Goal: Task Accomplishment & Management: Manage account settings

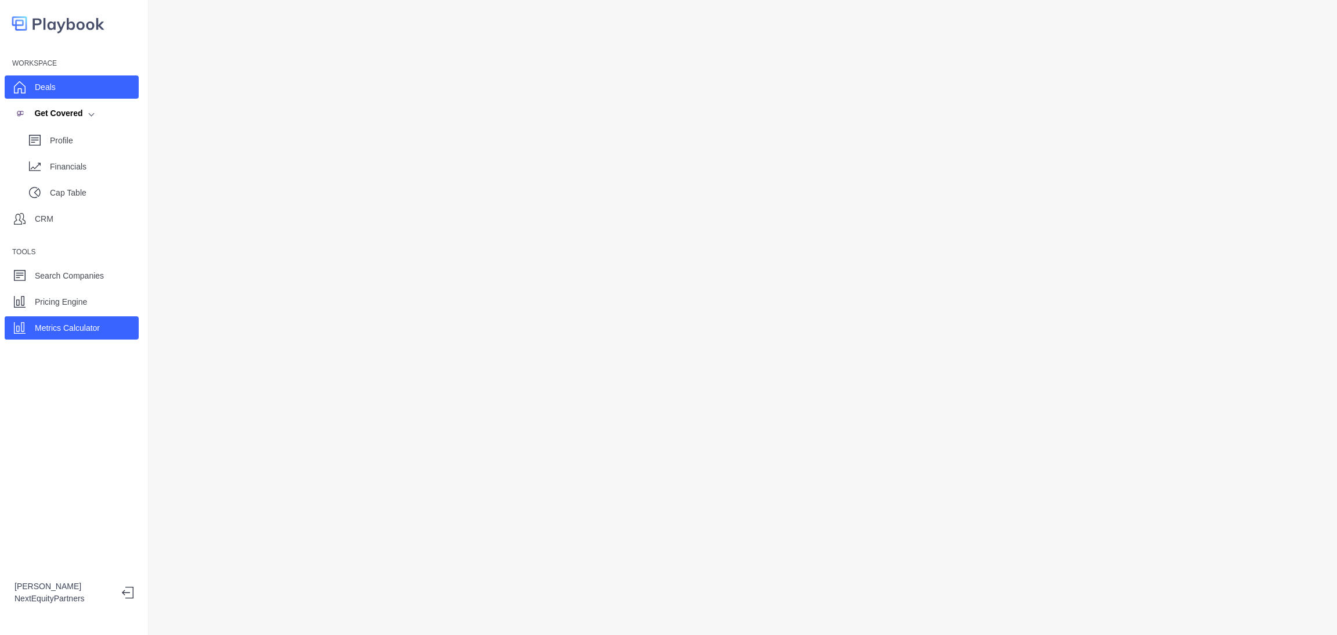
click at [55, 84] on div "Deals" at bounding box center [72, 86] width 134 height 23
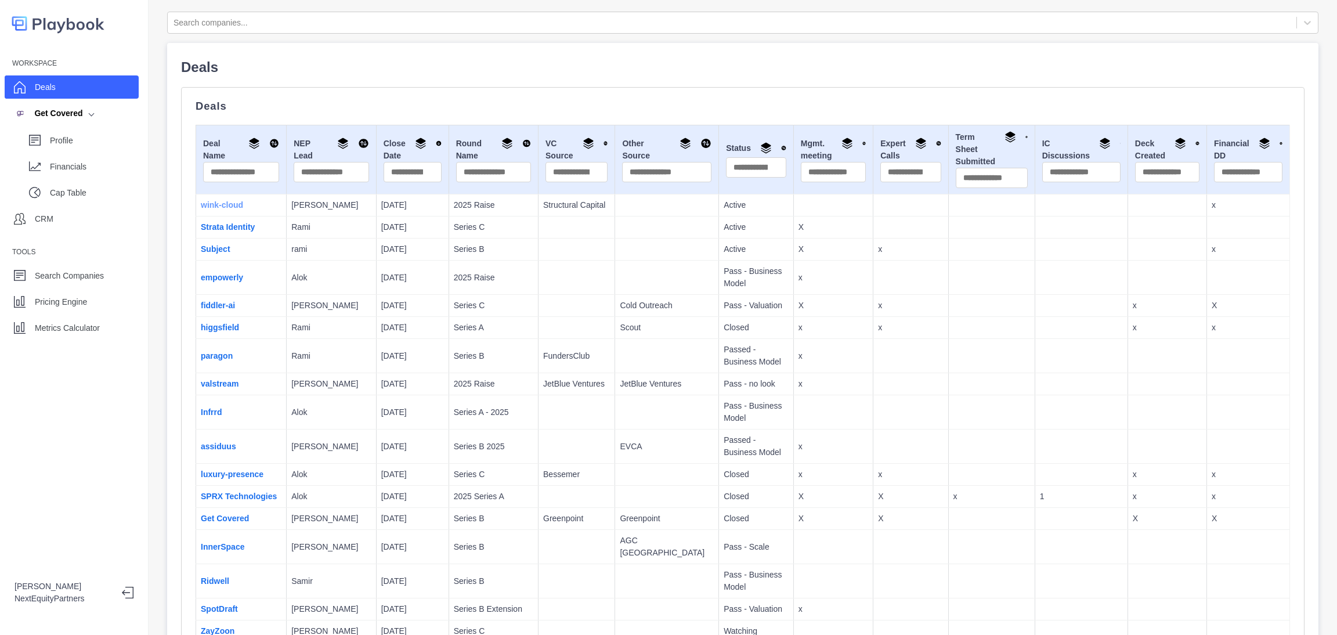
click at [233, 205] on link "wink-cloud" at bounding box center [222, 204] width 42 height 9
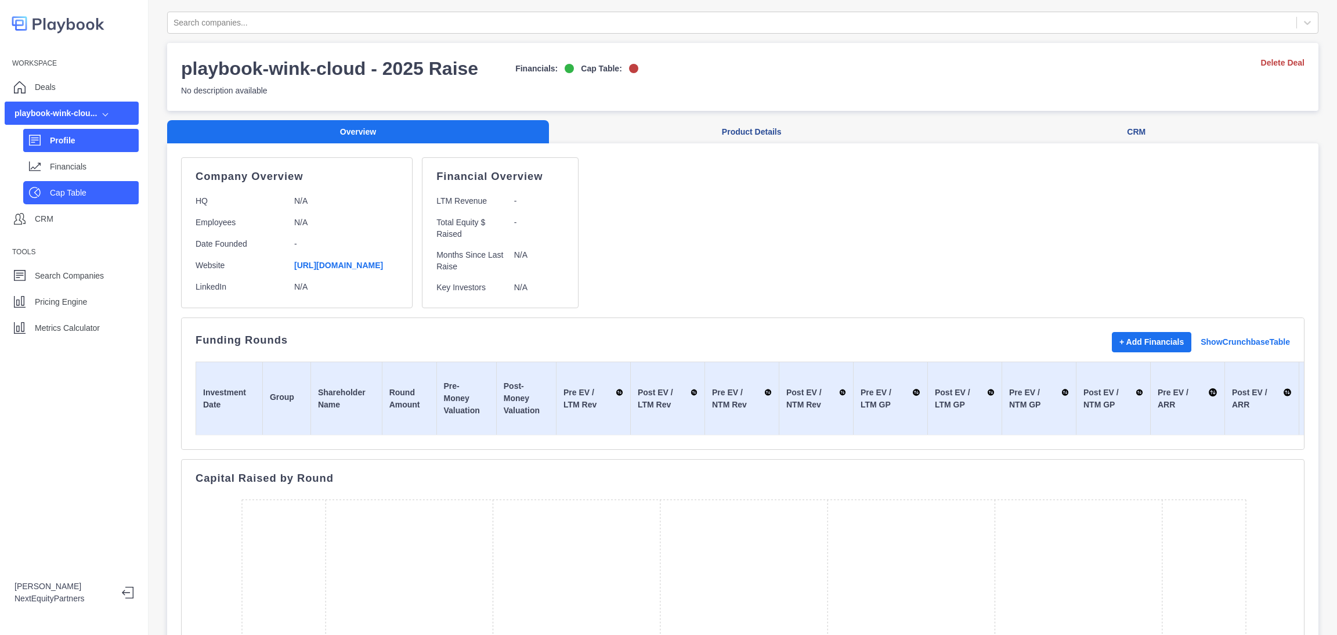
click at [58, 184] on div "Cap Table" at bounding box center [94, 192] width 89 height 17
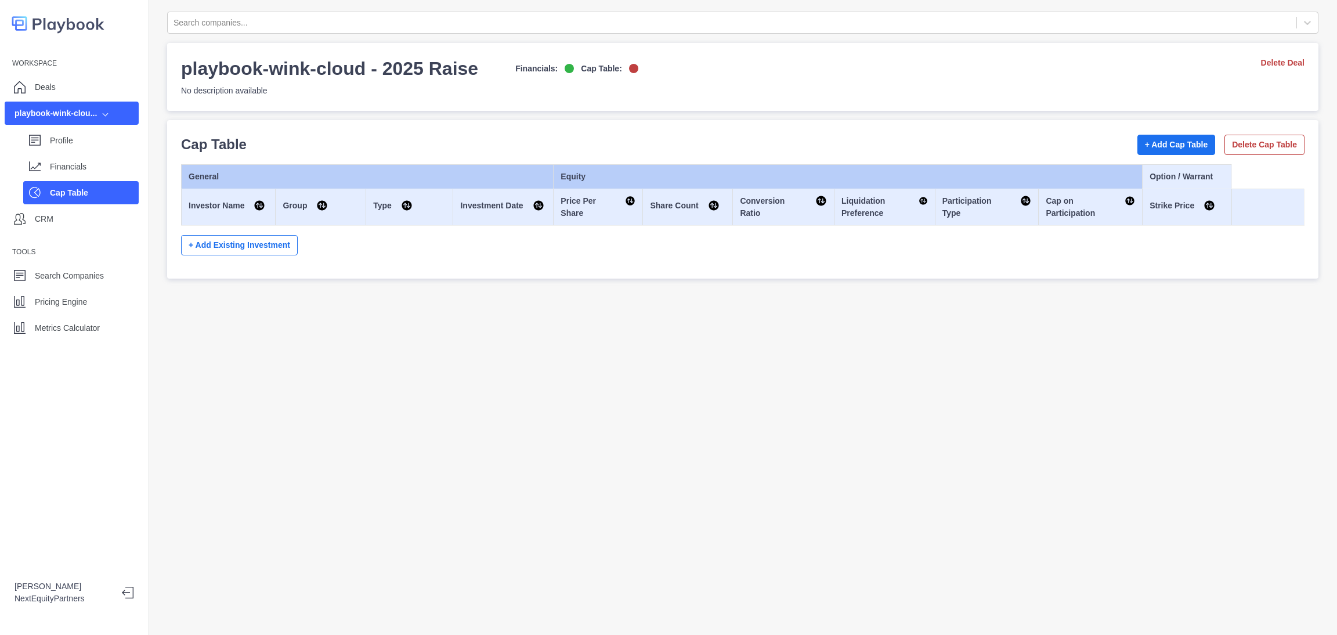
click at [1151, 160] on div "Cap Table + Add Cap Table Delete Cap Table General Equity Option / Warrant Inve…" at bounding box center [743, 199] width 1124 height 131
click at [1157, 152] on button "+ Add Cap Table" at bounding box center [1177, 145] width 78 height 20
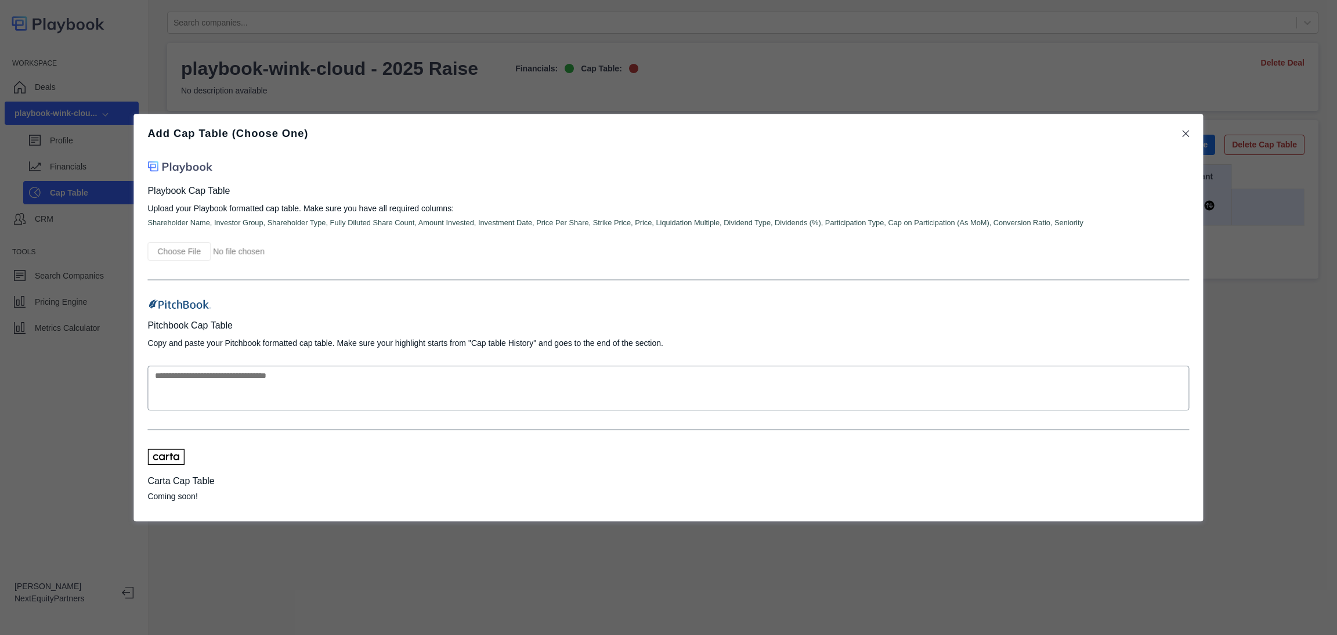
click at [935, 68] on div "Add Cap Table (Choose One) Playbook Cap Table Upload your Playbook formatted ca…" at bounding box center [668, 317] width 1337 height 635
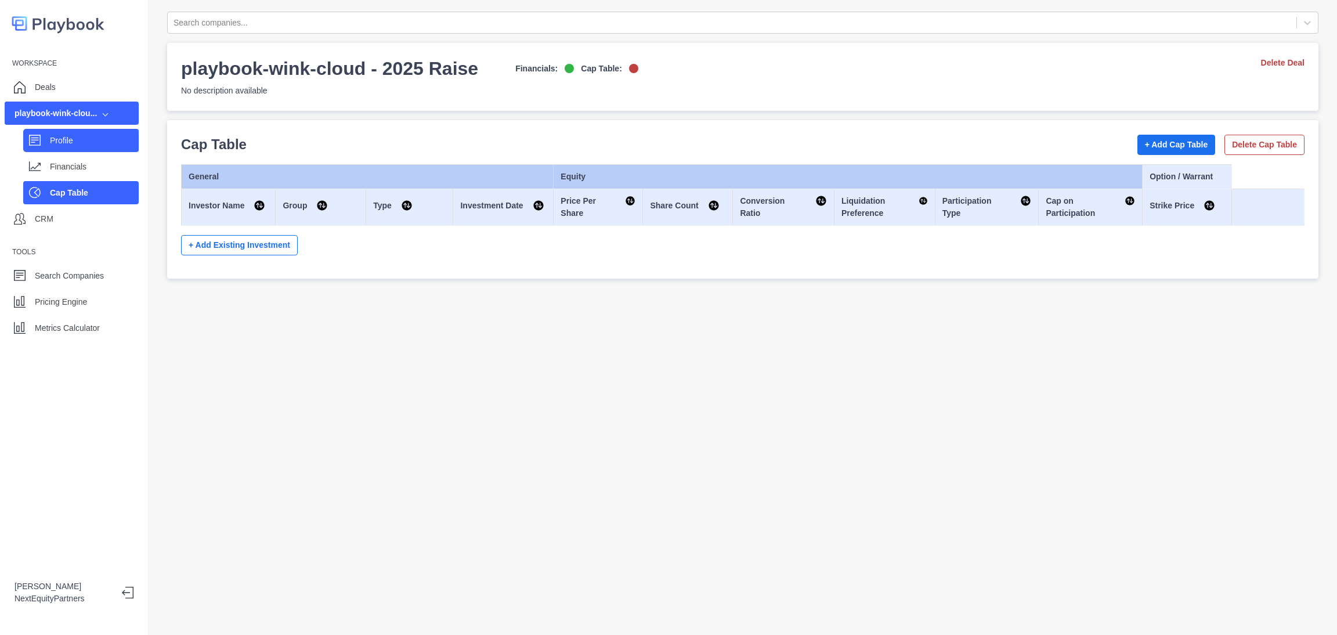
click at [102, 150] on div "Profile" at bounding box center [81, 140] width 116 height 23
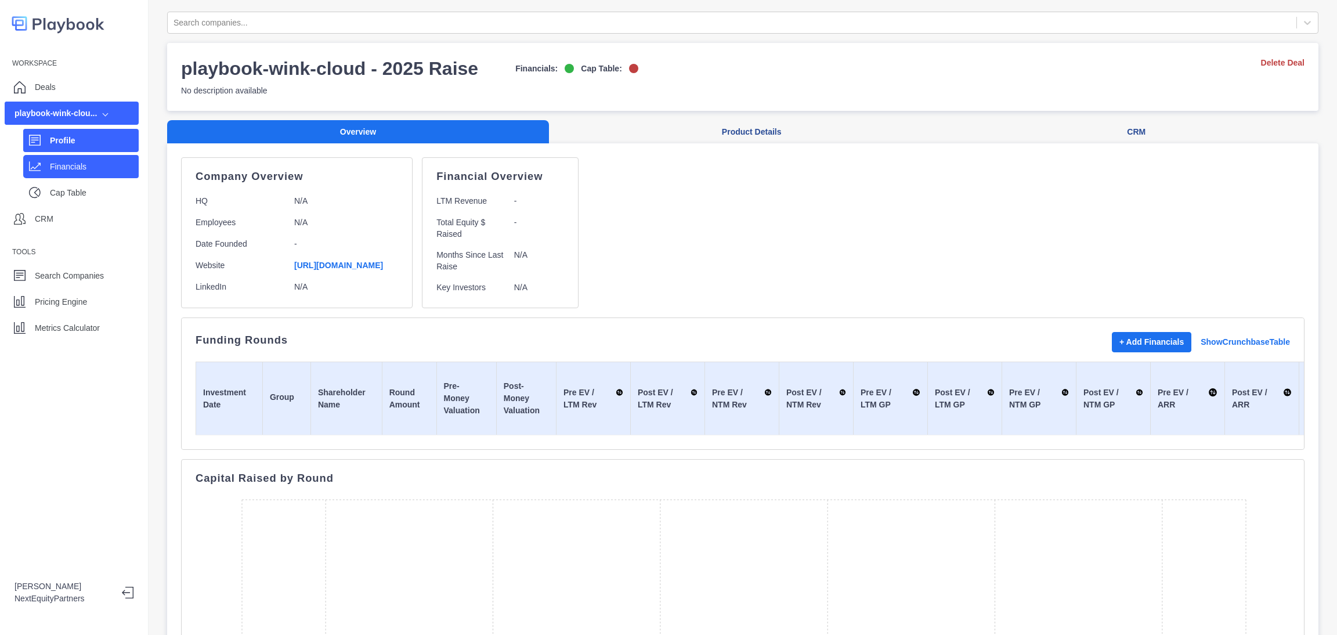
click at [102, 158] on div "Financials" at bounding box center [94, 166] width 89 height 17
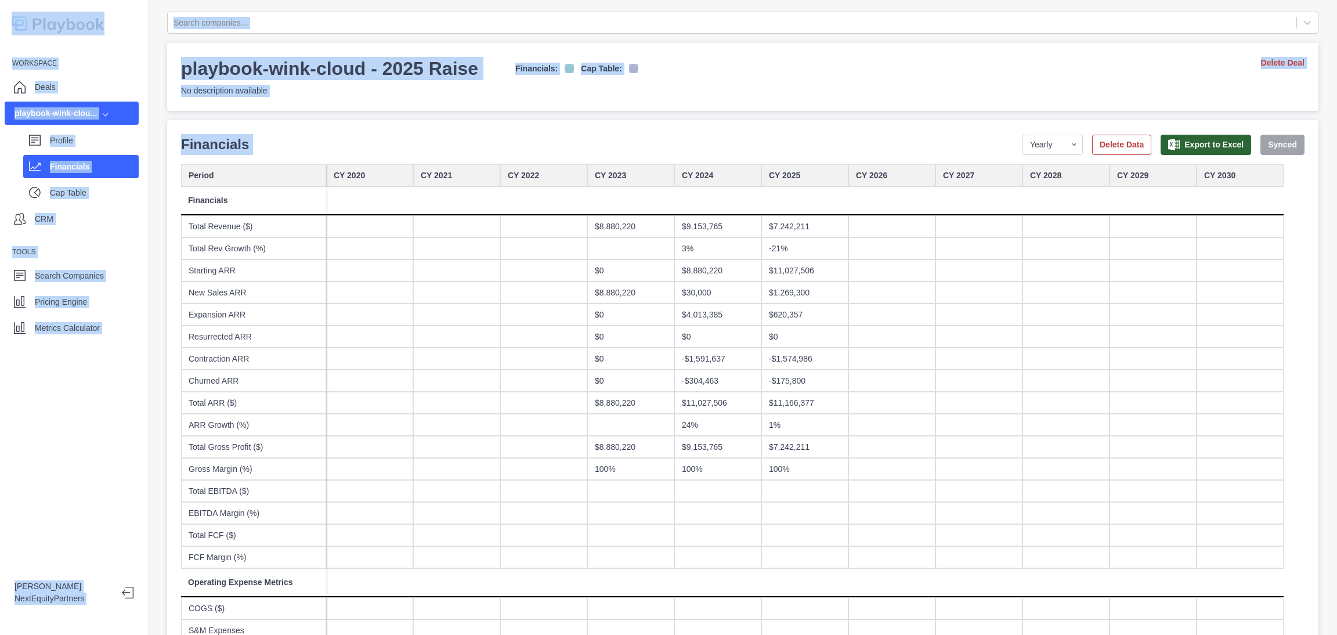
drag, startPoint x: 774, startPoint y: 124, endPoint x: 924, endPoint y: 552, distance: 453.8
click at [659, 228] on div "$8,880,220" at bounding box center [630, 226] width 87 height 22
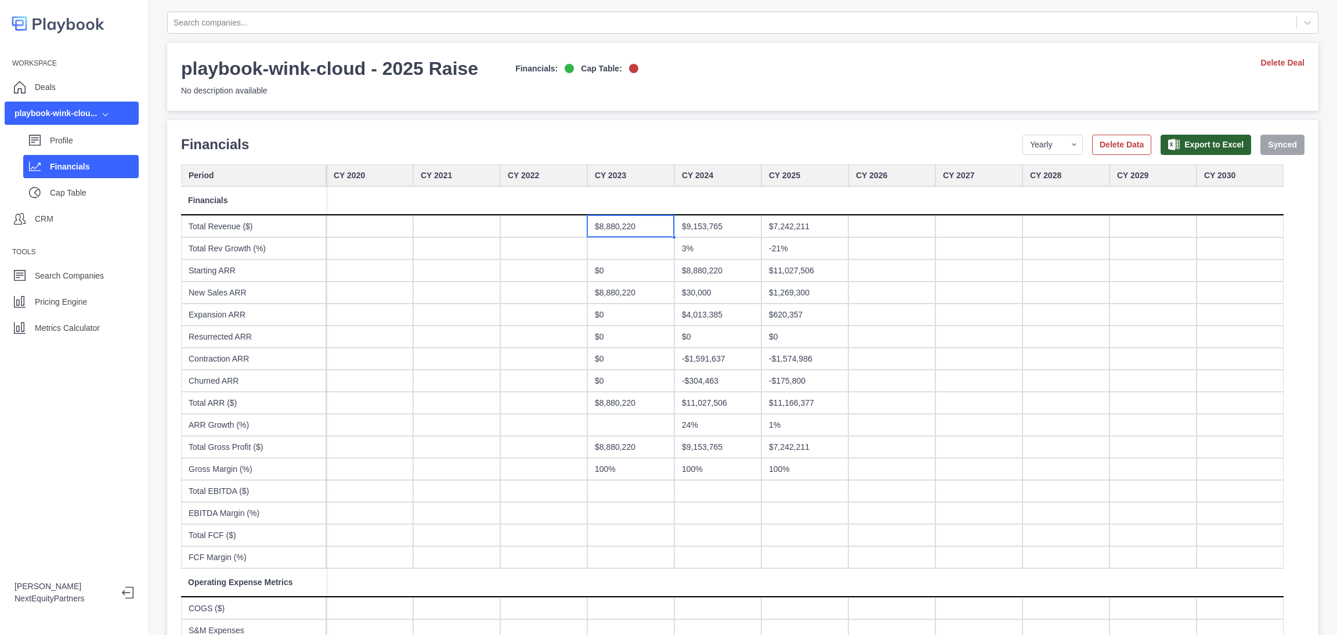
click at [760, 217] on div "$9,153,765" at bounding box center [718, 226] width 87 height 22
click at [785, 219] on div "$7,242,211" at bounding box center [805, 226] width 87 height 22
click at [783, 253] on div "-21%" at bounding box center [805, 248] width 87 height 22
click at [786, 283] on div "$1,269,300" at bounding box center [805, 293] width 87 height 22
click at [787, 319] on div "$620,357" at bounding box center [805, 315] width 87 height 22
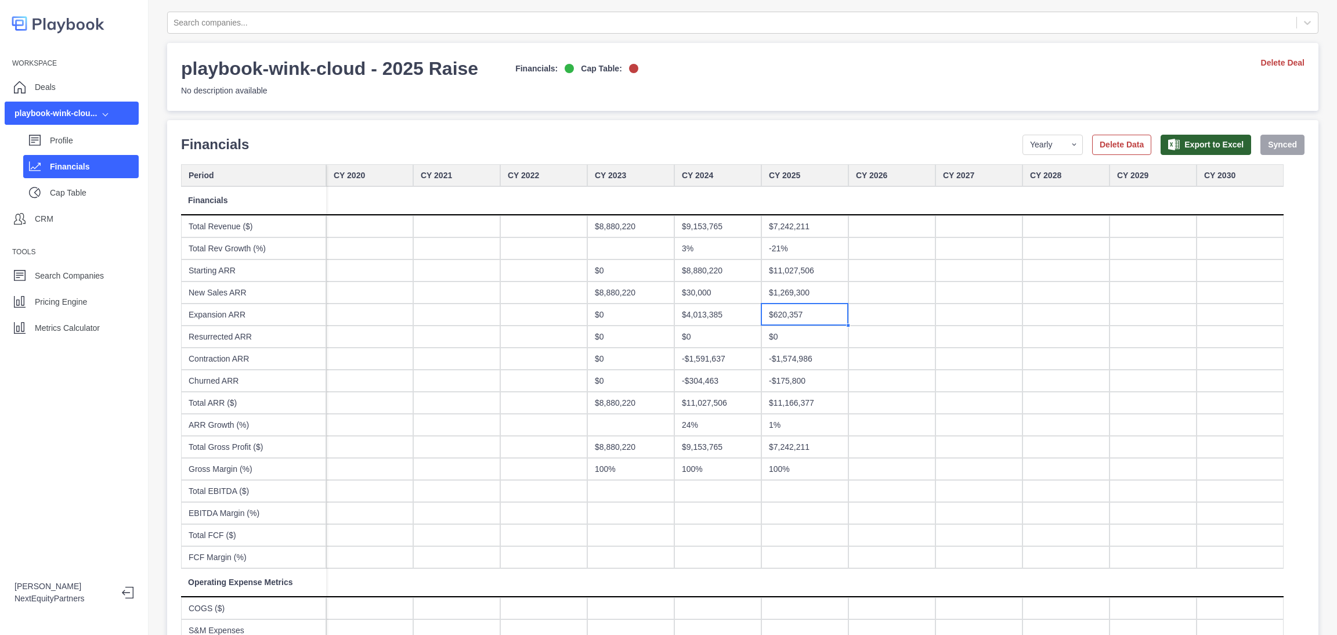
click at [778, 349] on div "-$1,574,986" at bounding box center [805, 359] width 87 height 22
click at [775, 385] on div "-$175,800" at bounding box center [805, 381] width 87 height 22
click at [774, 401] on div "$11,166,377" at bounding box center [805, 403] width 87 height 22
click at [774, 421] on div "1%" at bounding box center [805, 425] width 87 height 22
click at [771, 460] on div "100%" at bounding box center [805, 469] width 87 height 22
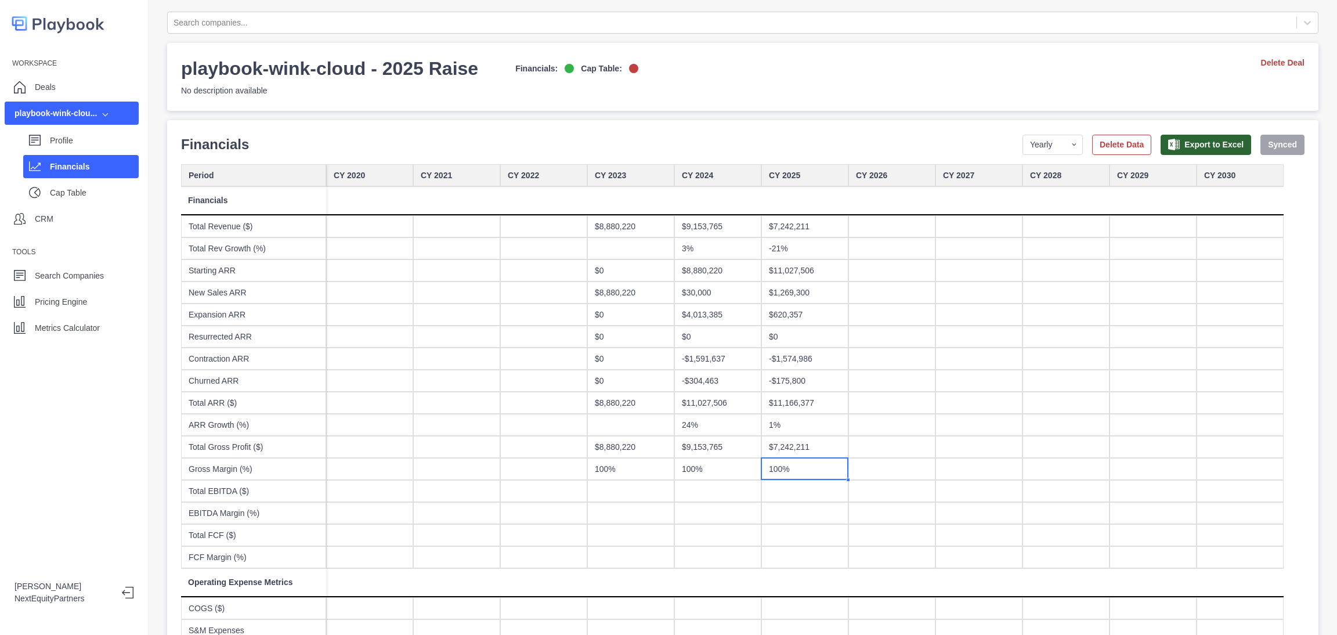
click at [716, 473] on div "100%" at bounding box center [718, 469] width 87 height 22
click at [710, 439] on div "$9,153,765" at bounding box center [718, 447] width 87 height 22
click at [626, 451] on div "$8,880,220" at bounding box center [630, 447] width 87 height 22
drag, startPoint x: 630, startPoint y: 464, endPoint x: 689, endPoint y: 453, distance: 60.1
click at [635, 464] on div "100%" at bounding box center [630, 469] width 87 height 22
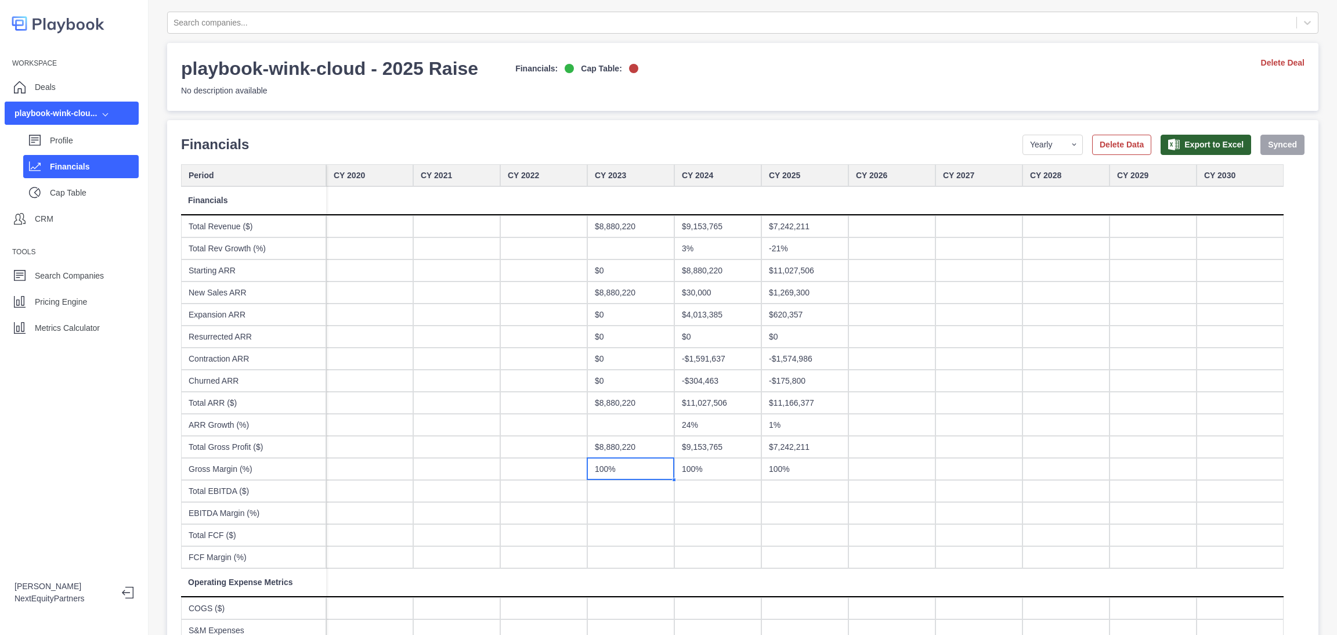
click at [693, 453] on div "$9,153,765" at bounding box center [718, 447] width 87 height 22
click at [697, 472] on div "100%" at bounding box center [718, 469] width 87 height 22
click at [783, 456] on div "$7,242,211" at bounding box center [805, 447] width 87 height 22
click at [787, 472] on div "100%" at bounding box center [805, 469] width 87 height 22
click at [802, 402] on div "$11,166,377" at bounding box center [805, 403] width 87 height 22
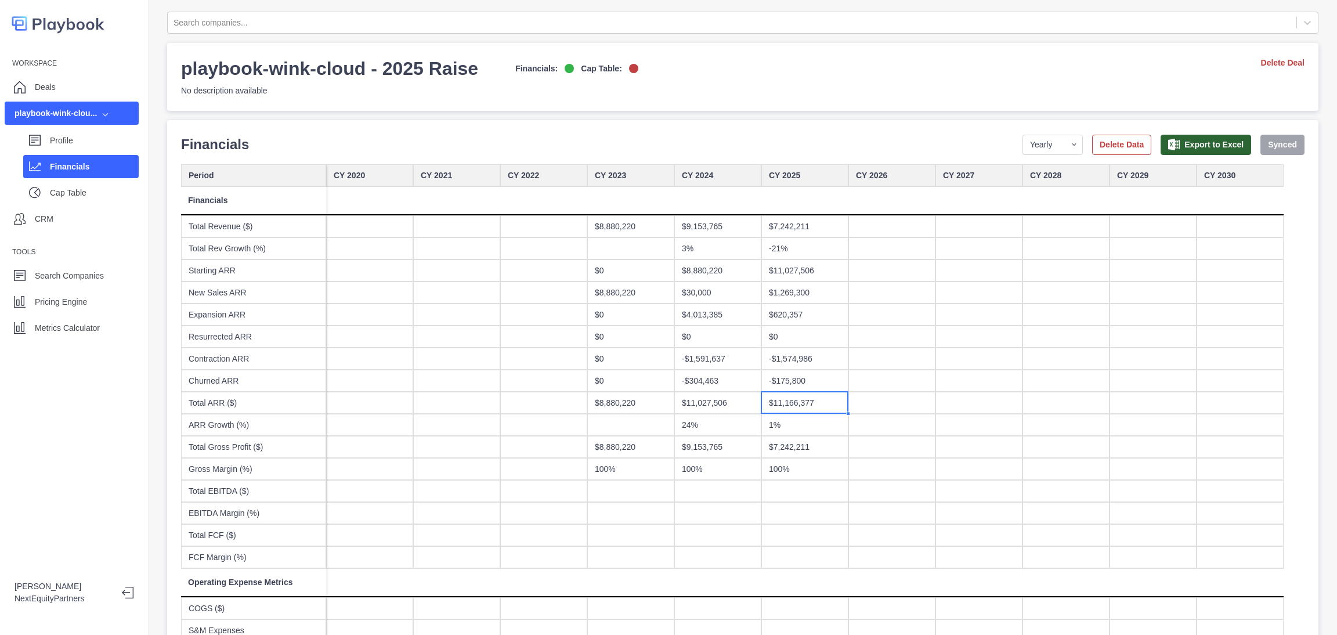
click at [802, 425] on div "1%" at bounding box center [805, 425] width 87 height 22
click at [802, 452] on div "$7,242,211" at bounding box center [805, 447] width 87 height 22
drag, startPoint x: 795, startPoint y: 480, endPoint x: 794, endPoint y: 464, distance: 15.7
click at [794, 446] on div "$7,242,211" at bounding box center [805, 447] width 87 height 22
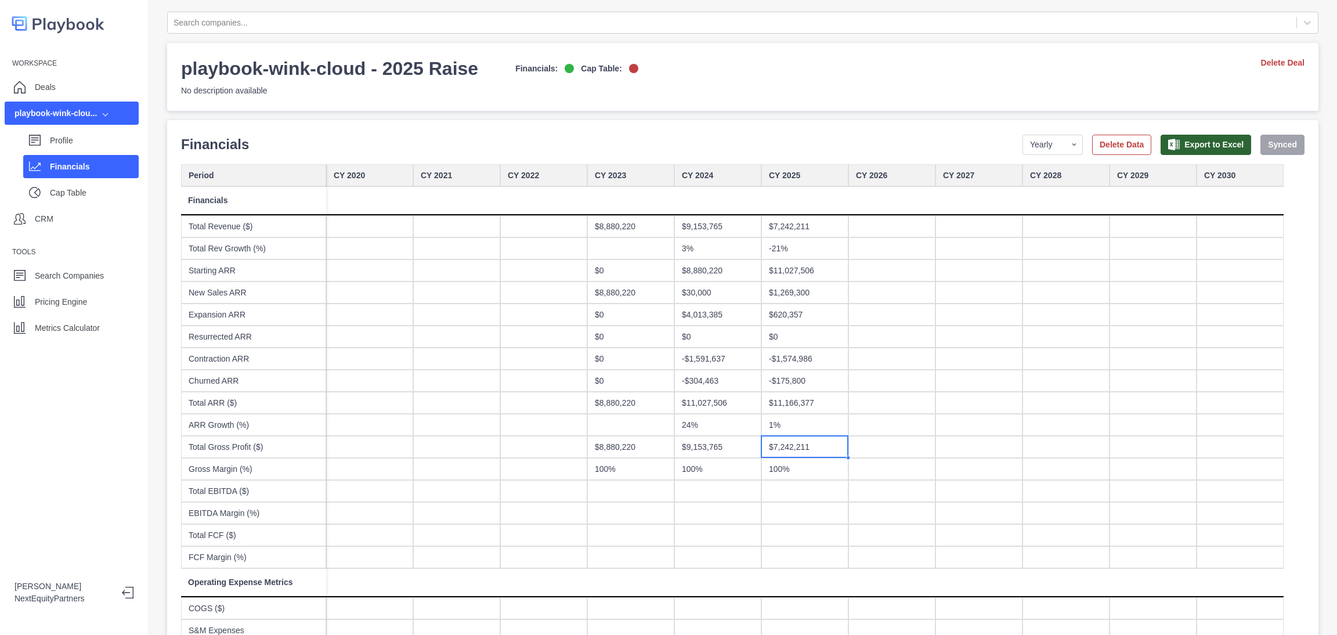
click at [793, 423] on div "1%" at bounding box center [805, 425] width 87 height 22
click at [796, 404] on div "$11,166,377" at bounding box center [805, 403] width 87 height 22
click at [800, 384] on div "-$175,800" at bounding box center [805, 381] width 87 height 22
click at [800, 353] on div "-$1,574,986" at bounding box center [805, 359] width 87 height 22
click at [800, 326] on div "$0" at bounding box center [805, 337] width 87 height 22
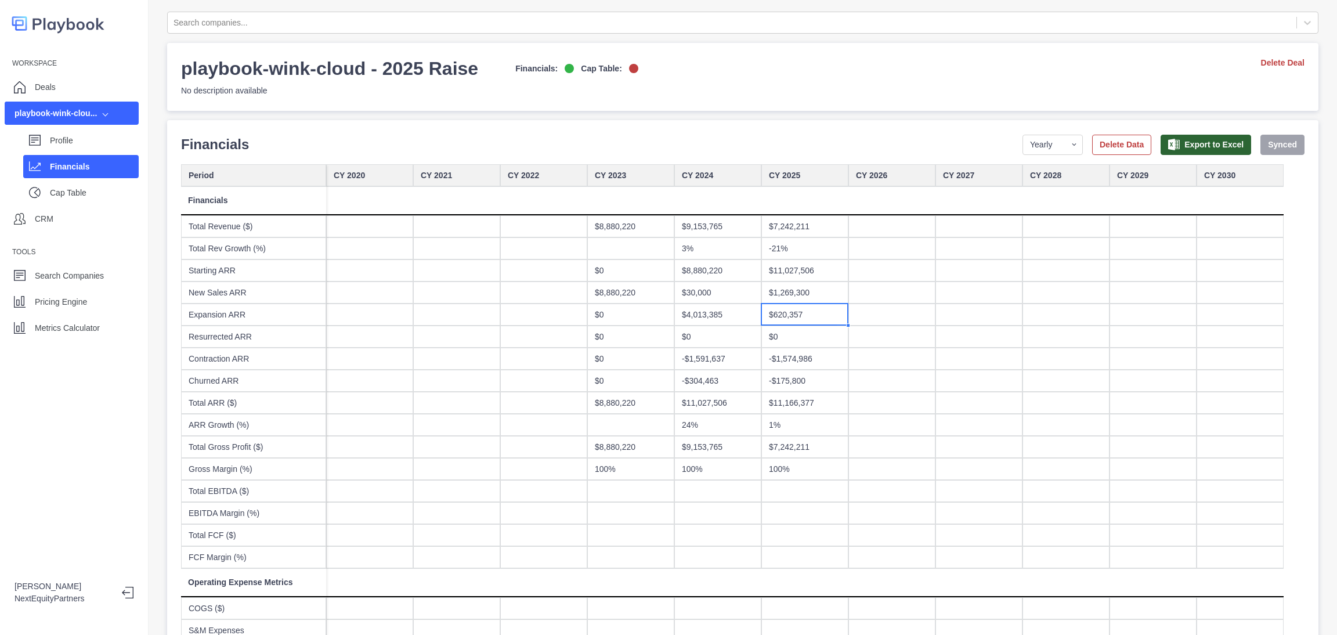
click at [798, 311] on div "$620,357" at bounding box center [805, 315] width 87 height 22
click at [797, 294] on div "$1,269,300" at bounding box center [805, 293] width 87 height 22
click at [797, 268] on div "$11,027,506" at bounding box center [805, 270] width 87 height 22
click at [799, 255] on div "-21%" at bounding box center [805, 248] width 87 height 22
click at [804, 234] on div "$7,242,211" at bounding box center [805, 226] width 87 height 22
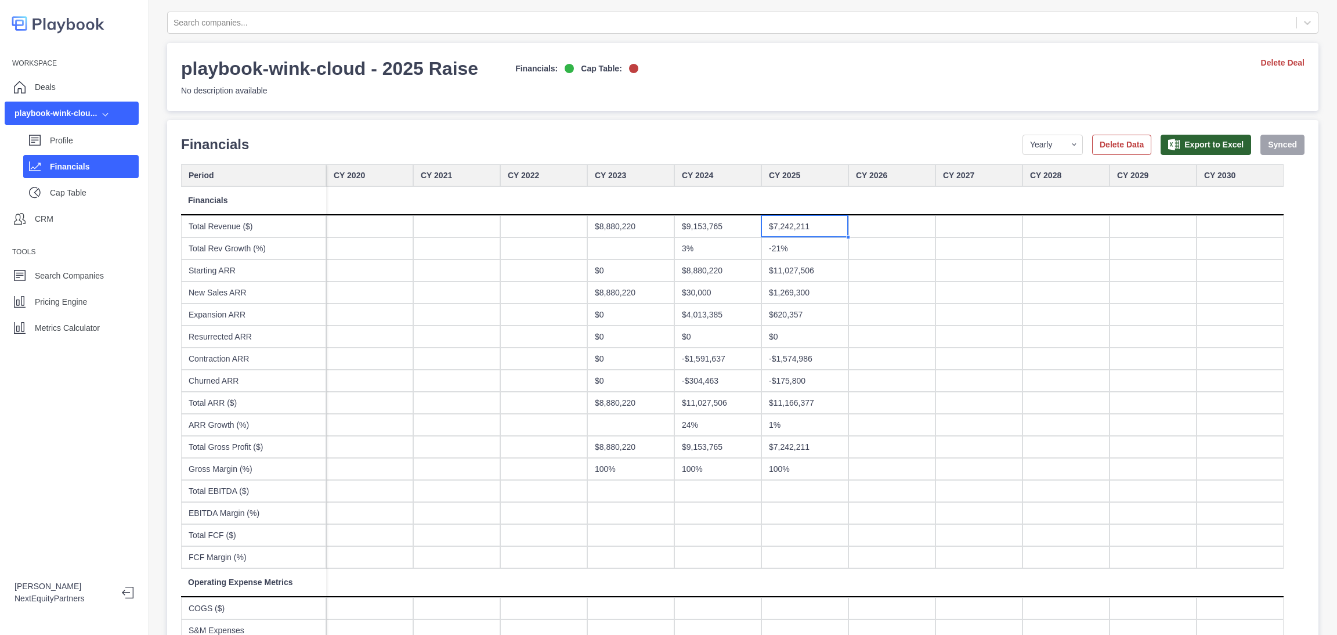
click at [727, 272] on div "$8,880,220" at bounding box center [718, 270] width 87 height 22
click at [676, 377] on div "-$304,463" at bounding box center [718, 381] width 87 height 22
click at [702, 366] on div "-$1,591,637" at bounding box center [718, 359] width 87 height 22
click at [730, 380] on div "-$304,463" at bounding box center [718, 381] width 87 height 22
click at [725, 399] on div "$11,027,506" at bounding box center [718, 403] width 87 height 22
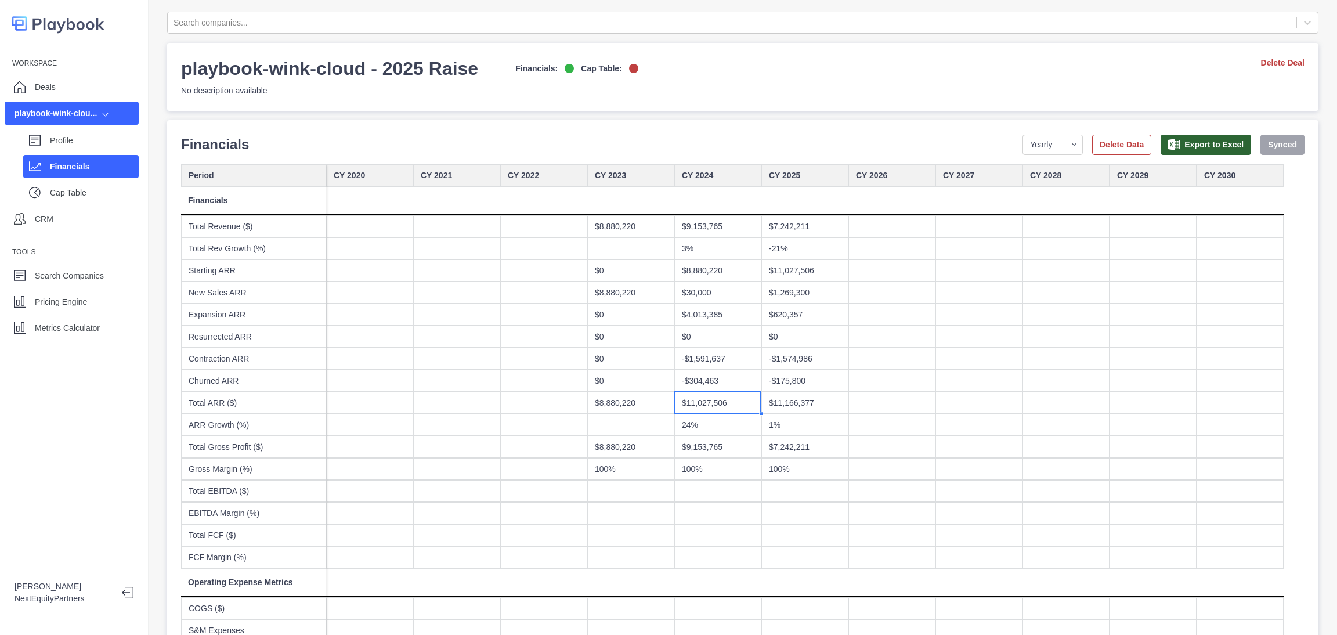
click at [788, 405] on div "$11,166,377" at bounding box center [805, 403] width 87 height 22
drag, startPoint x: 787, startPoint y: 428, endPoint x: 776, endPoint y: 427, distance: 11.1
click at [788, 426] on div "1%" at bounding box center [805, 425] width 87 height 22
click at [712, 421] on div "24%" at bounding box center [718, 425] width 87 height 22
click at [803, 422] on div "1%" at bounding box center [805, 425] width 87 height 22
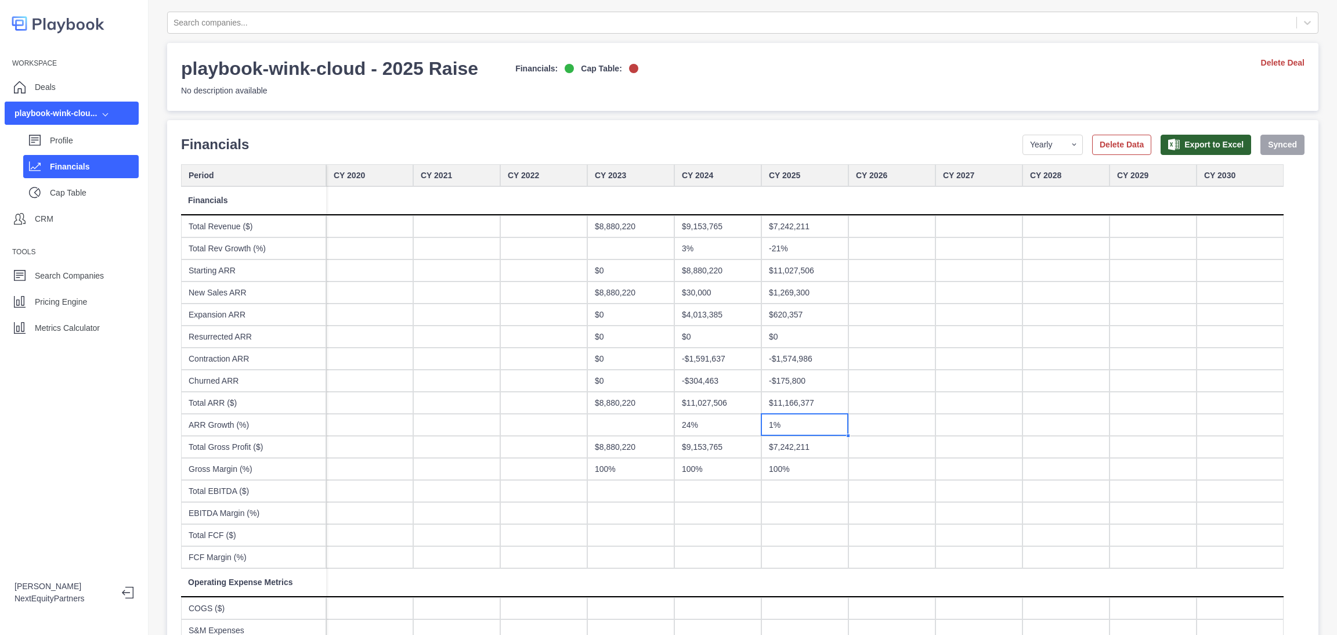
click at [809, 402] on div "$11,166,377" at bounding box center [805, 403] width 87 height 22
click at [734, 396] on div "$11,027,506" at bounding box center [718, 403] width 87 height 22
click at [1092, 151] on button "Delete Data" at bounding box center [1121, 145] width 59 height 20
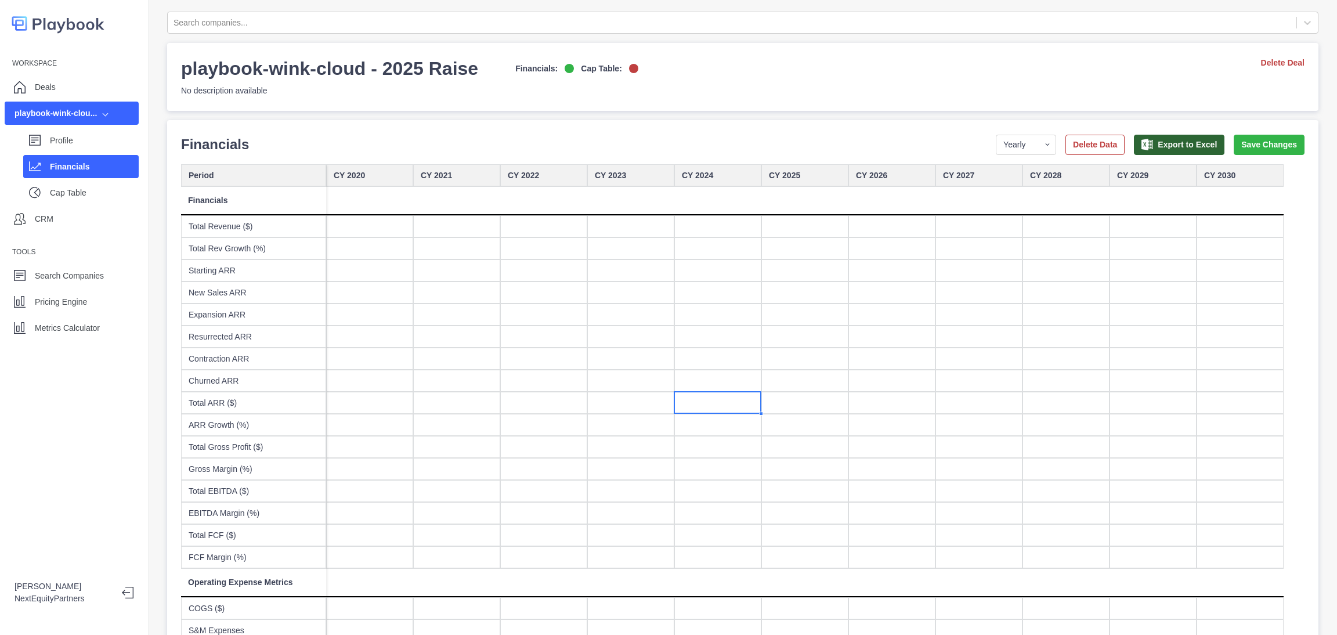
click at [1043, 139] on div "Period Yearly Quarterly Monthly NTM LTM Delete Data Export to Excel Save Changes" at bounding box center [1150, 145] width 309 height 20
click at [1066, 141] on button "Delete Data" at bounding box center [1095, 145] width 59 height 20
click at [1239, 148] on button "Save Changes" at bounding box center [1269, 145] width 71 height 20
click at [77, 133] on div "Profile" at bounding box center [94, 140] width 89 height 17
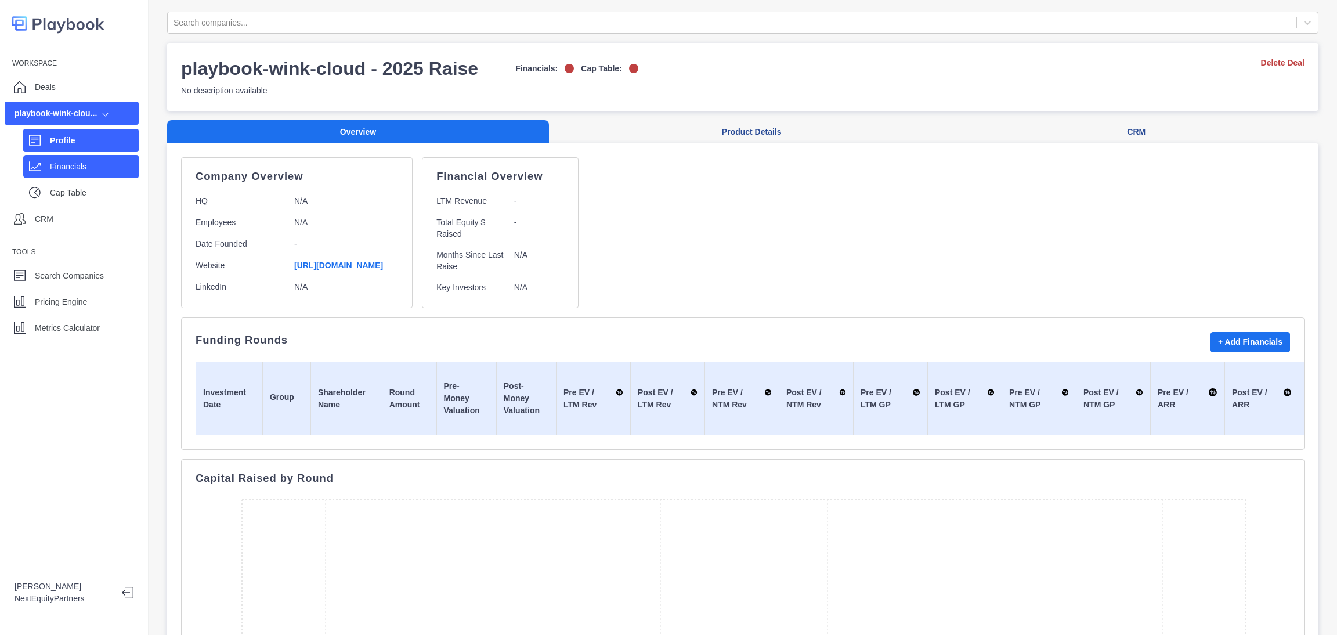
click at [76, 165] on p "Financials" at bounding box center [94, 167] width 89 height 12
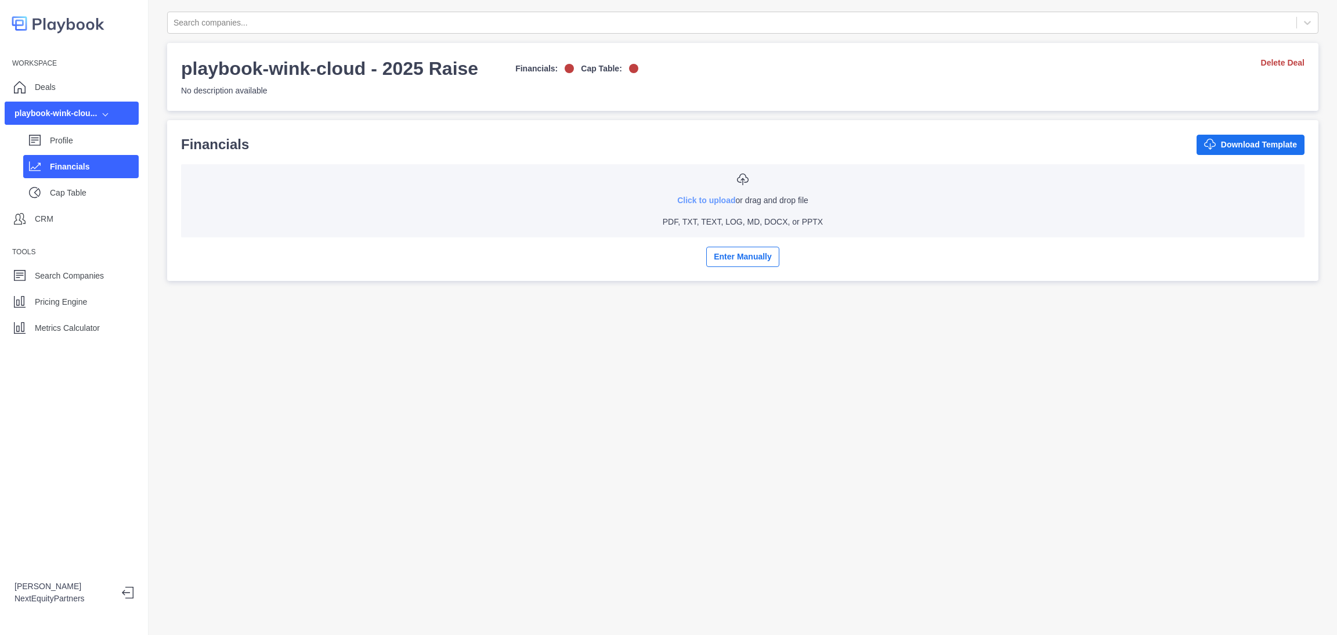
click at [677, 199] on link "Click to upload" at bounding box center [706, 200] width 58 height 9
type input "**********"
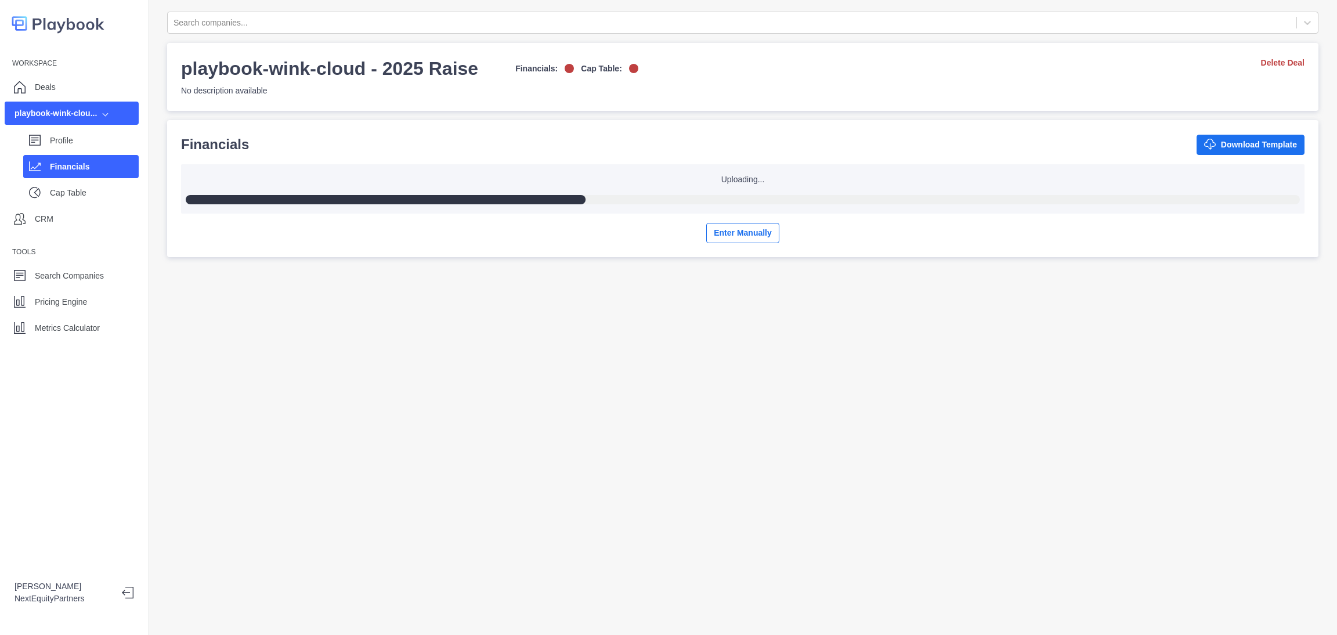
click at [729, 355] on div "Search companies... playbook-wink-cloud - 2025 Raise Financials: Cap Table: No …" at bounding box center [743, 317] width 1189 height 635
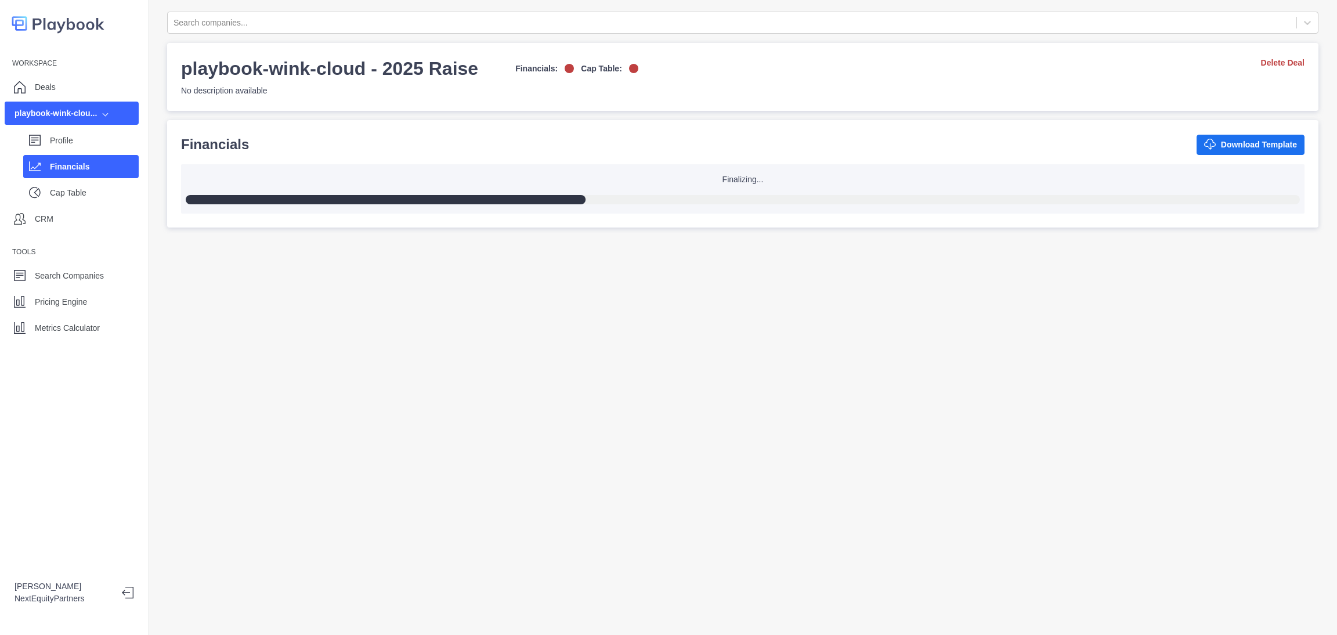
click at [354, 149] on div "Financials Download Template" at bounding box center [743, 144] width 1124 height 21
